Goal: Navigation & Orientation: Find specific page/section

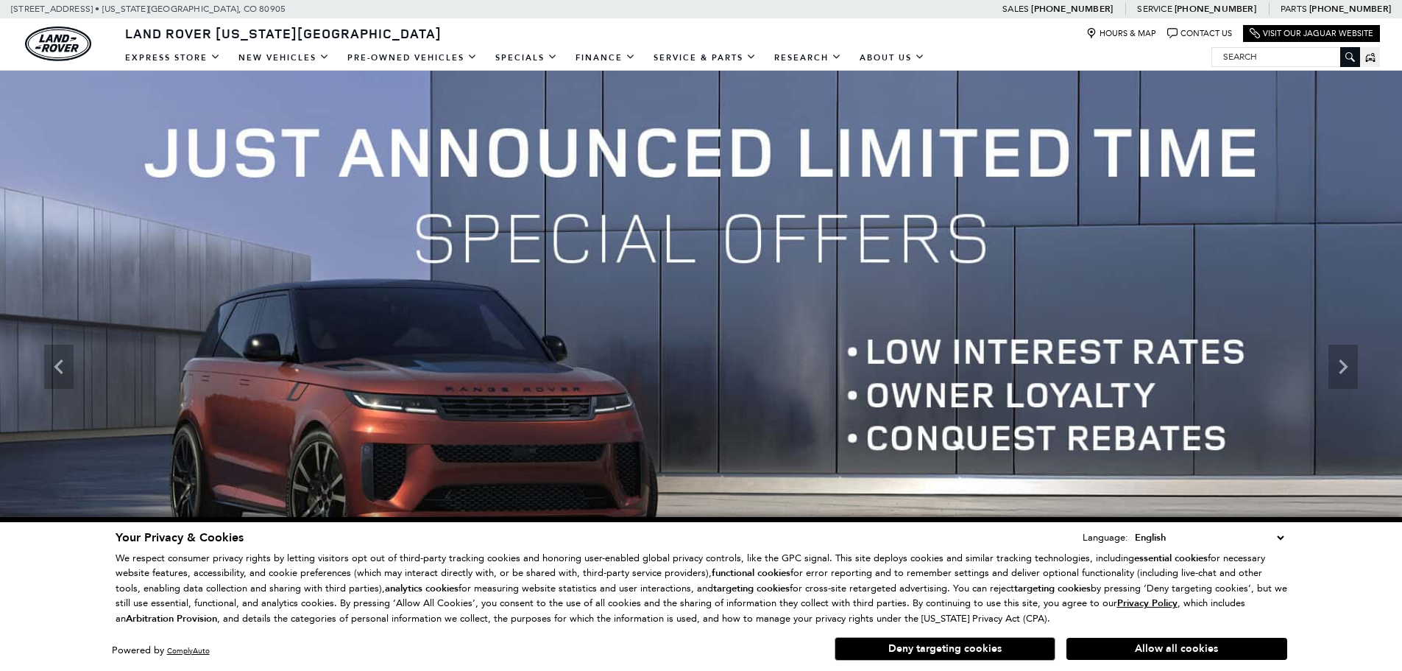
click at [1277, 541] on select "English Spanish / Español English / United Kingdom Korean / 한국어 Vietnamese / Ti…" at bounding box center [1209, 537] width 156 height 16
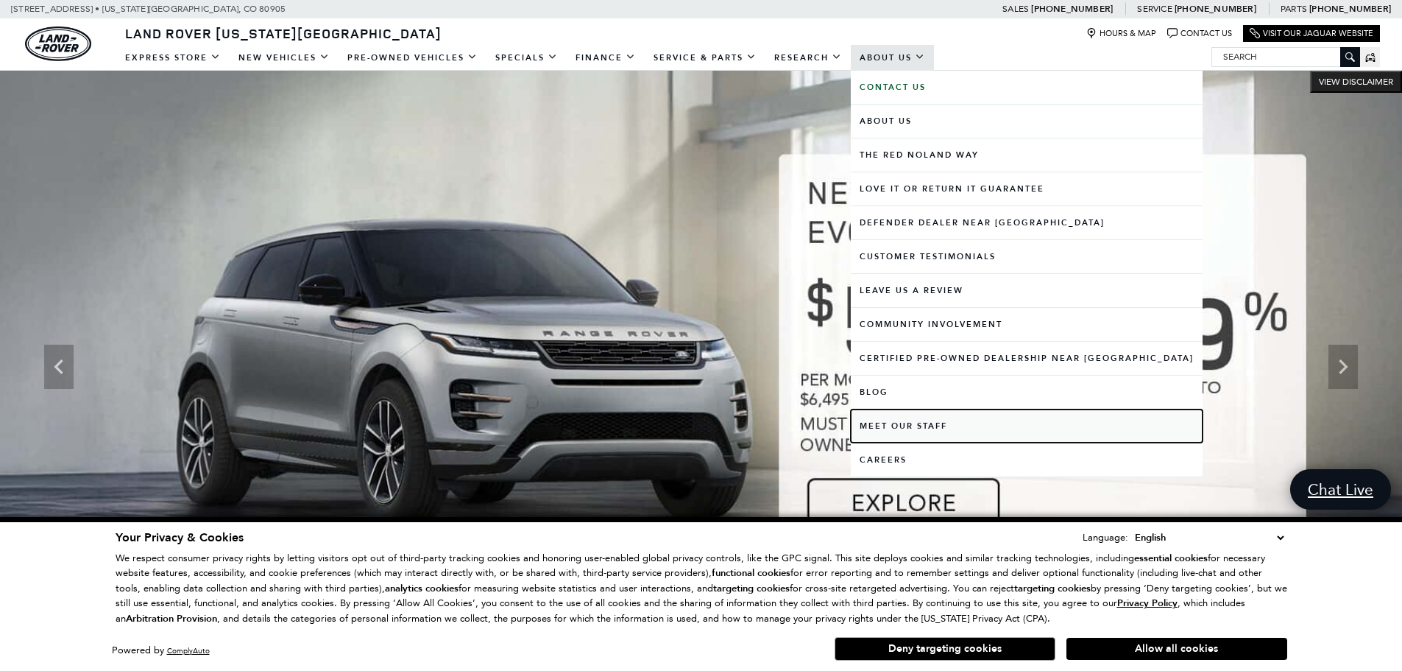
click at [903, 422] on link "Meet Our Staff" at bounding box center [1027, 425] width 352 height 33
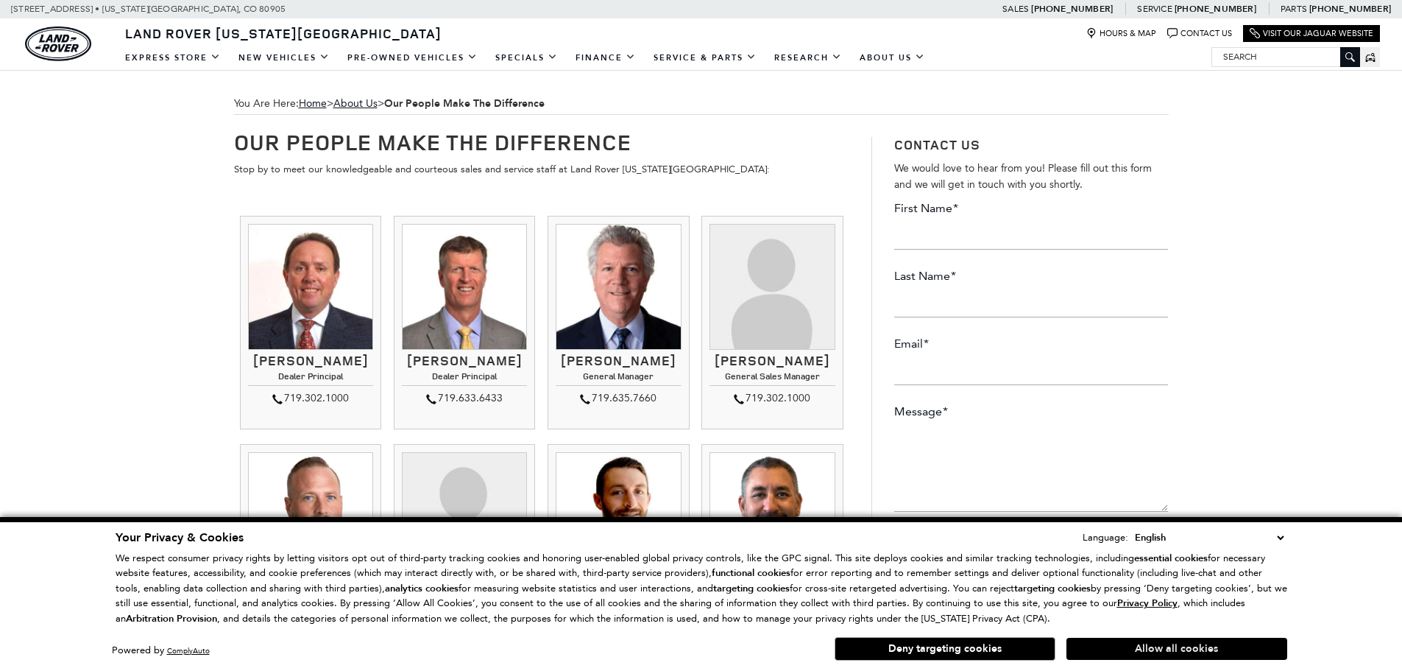
click at [1232, 654] on button "Allow all cookies" at bounding box center [1177, 648] width 221 height 22
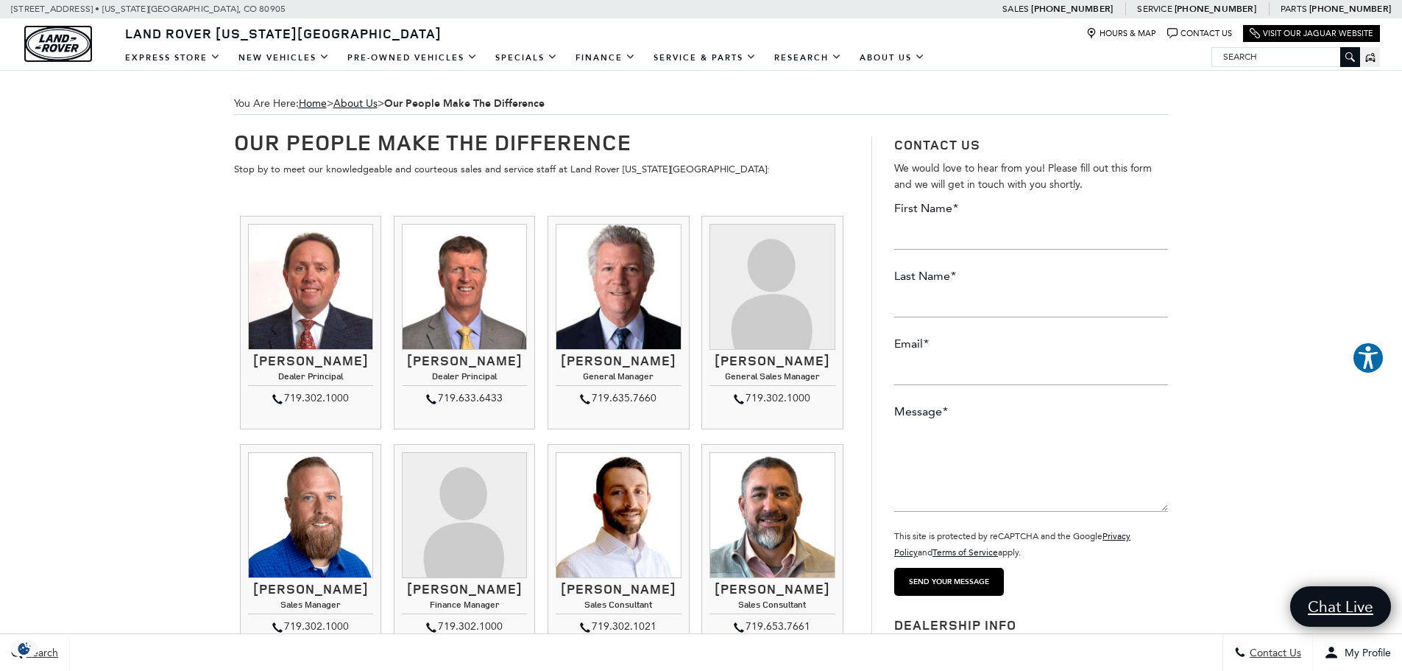
click at [52, 52] on img "land-rover" at bounding box center [58, 43] width 66 height 35
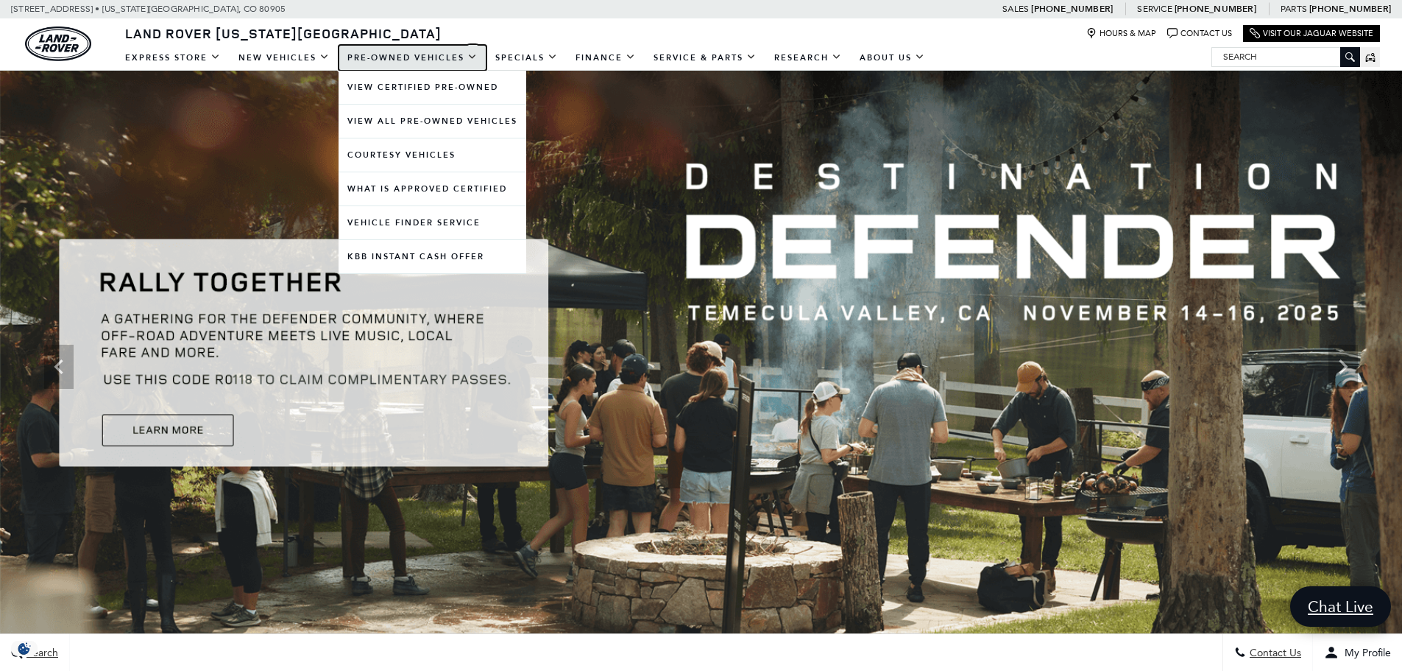
click at [430, 62] on link "Pre-Owned Vehicles" at bounding box center [413, 58] width 148 height 26
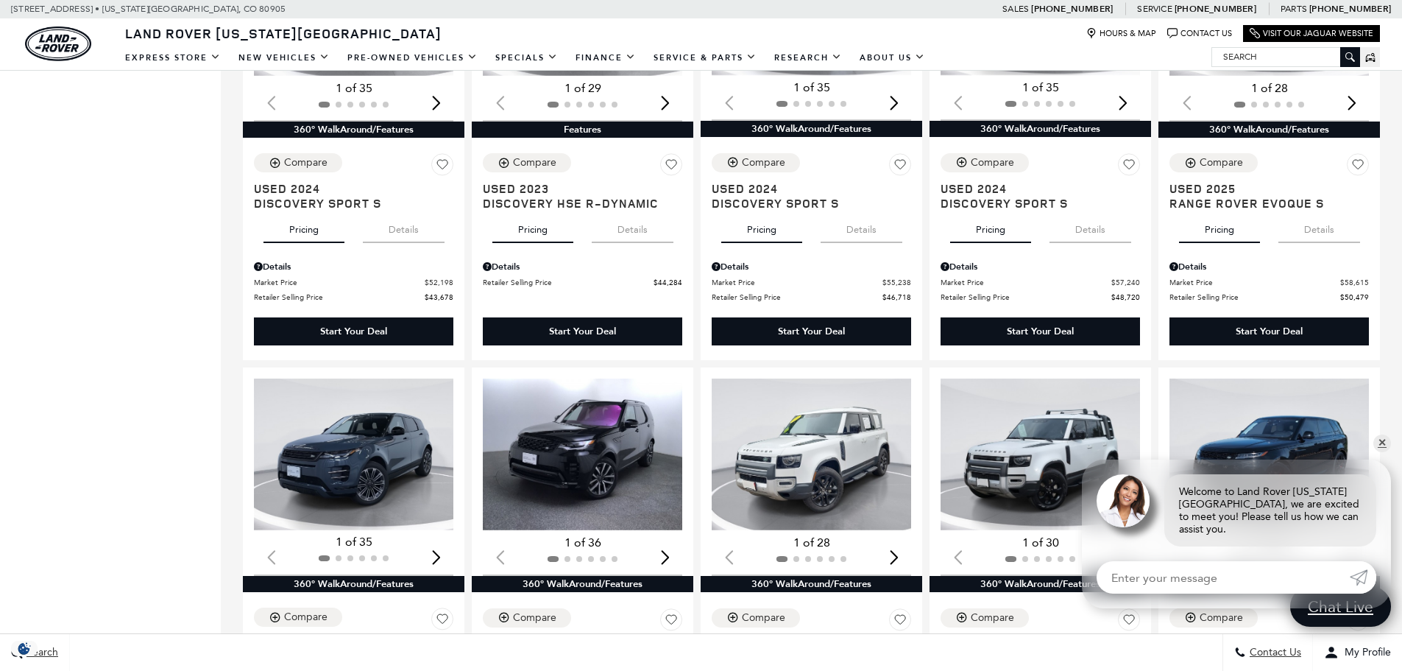
scroll to position [1104, 0]
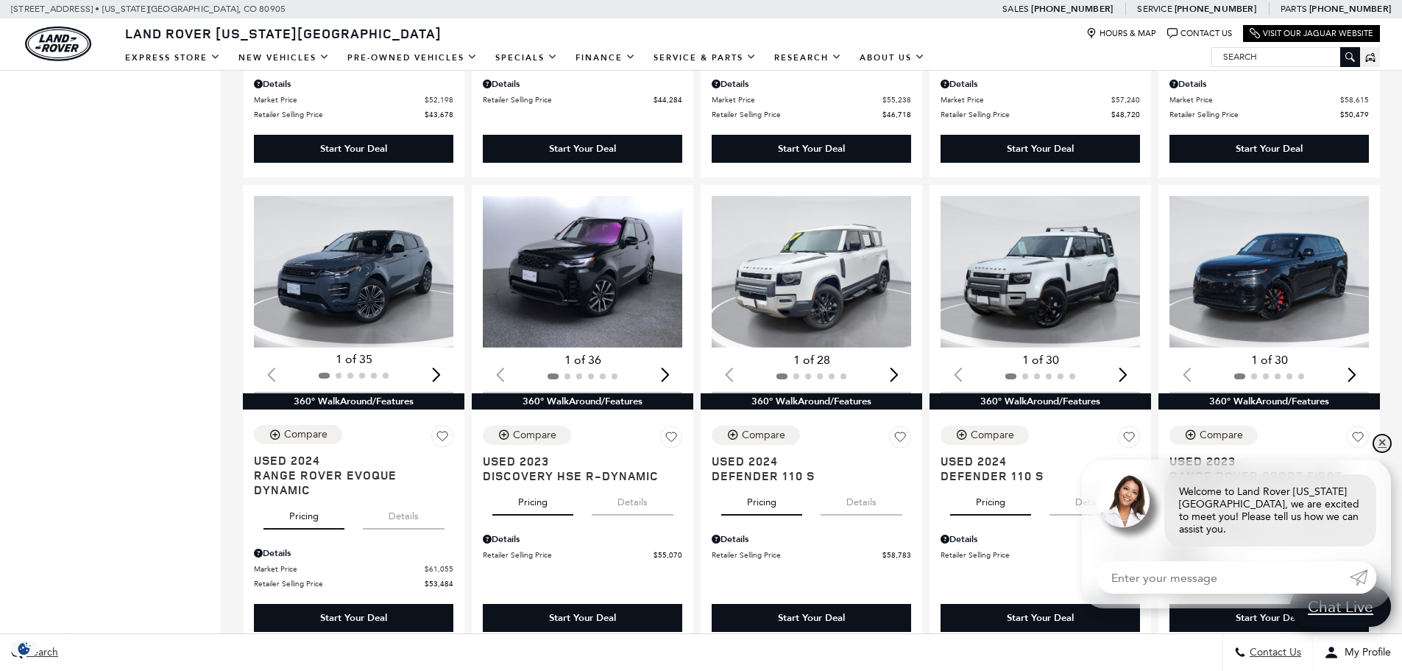
click at [1382, 452] on link "✕" at bounding box center [1383, 443] width 18 height 18
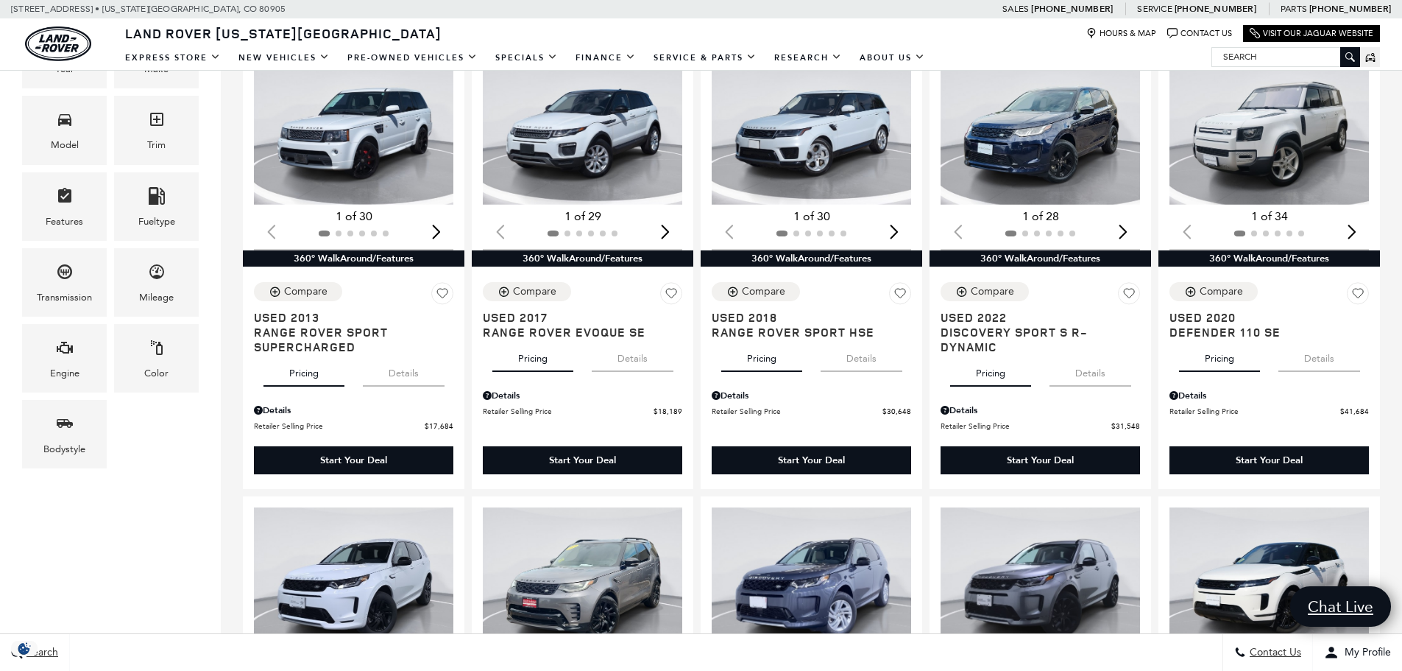
scroll to position [0, 0]
